Goal: Information Seeking & Learning: Learn about a topic

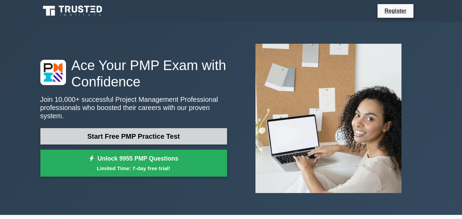
click at [100, 131] on link "Start Free PMP Practice Test" at bounding box center [133, 136] width 187 height 16
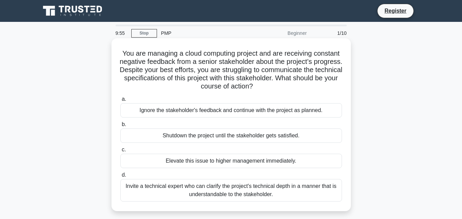
click at [173, 139] on div "Shutdown the project until the stakeholder gets satisfied." at bounding box center [231, 136] width 222 height 14
click at [120, 127] on input "b. Shutdown the project until the stakeholder gets satisfied." at bounding box center [120, 125] width 0 height 4
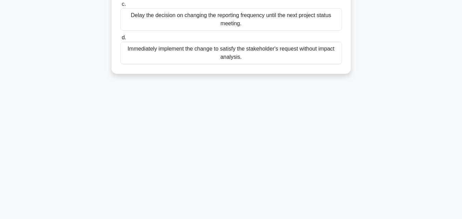
scroll to position [150, 0]
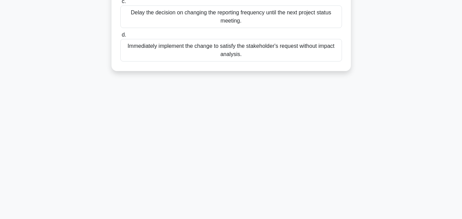
click at [139, 99] on div "9:52 Stop PMP Beginner 2/10 During the implementation phase of a project, a sta…" at bounding box center [231, 45] width 390 height 342
